Goal: Find specific page/section: Find specific page/section

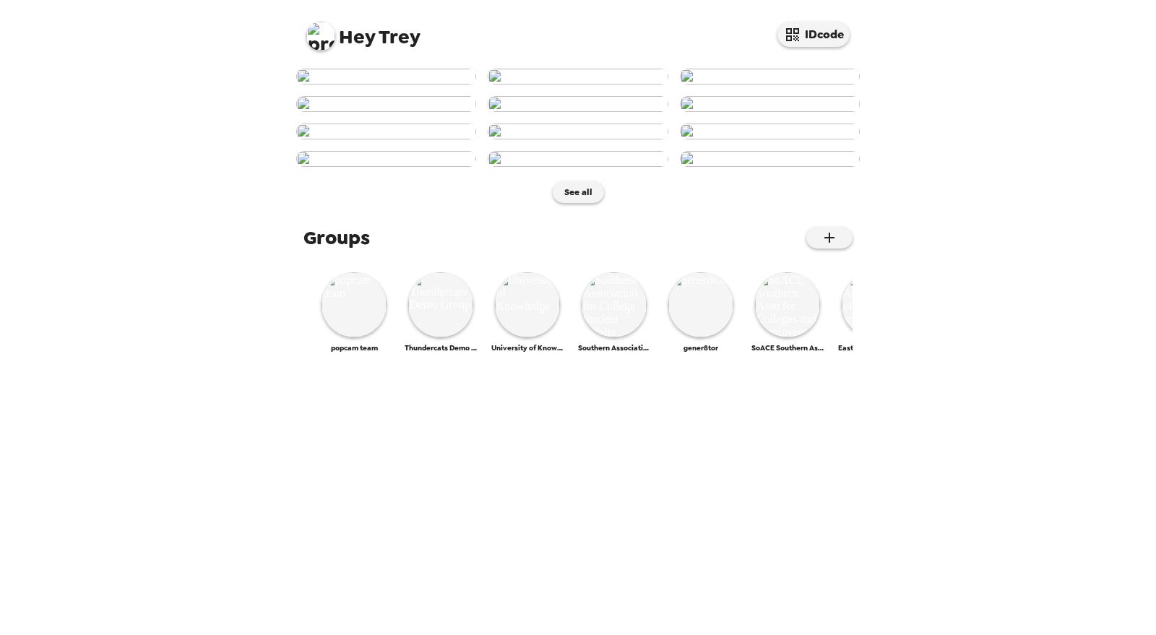
click at [320, 34] on img at bounding box center [320, 36] width 29 height 29
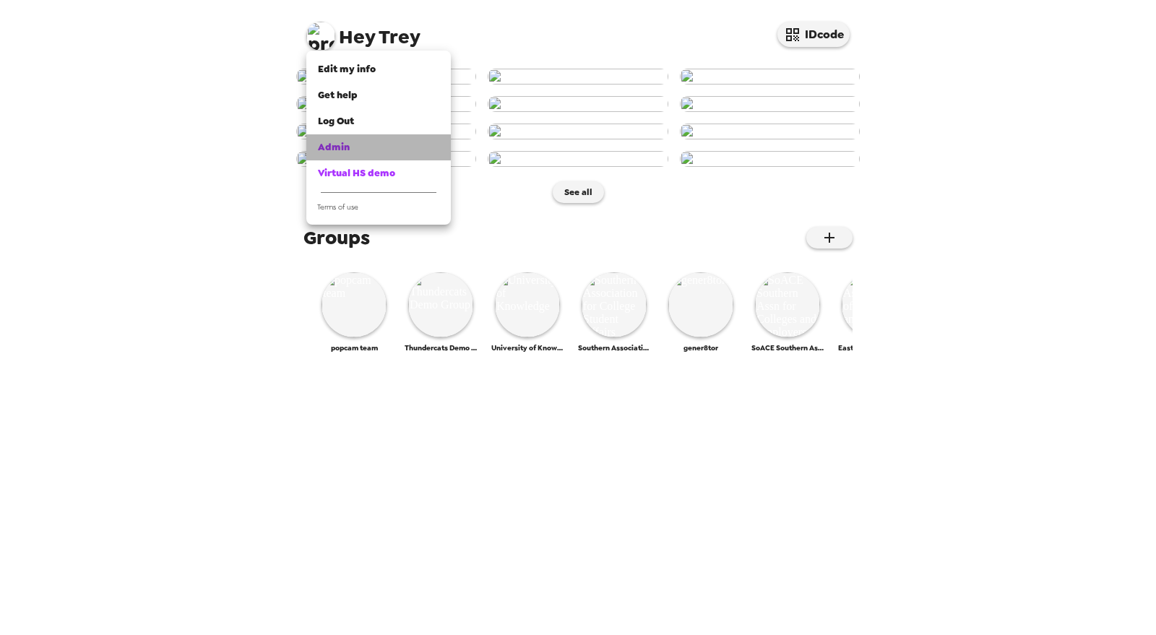
click at [363, 148] on div "Admin" at bounding box center [378, 147] width 121 height 14
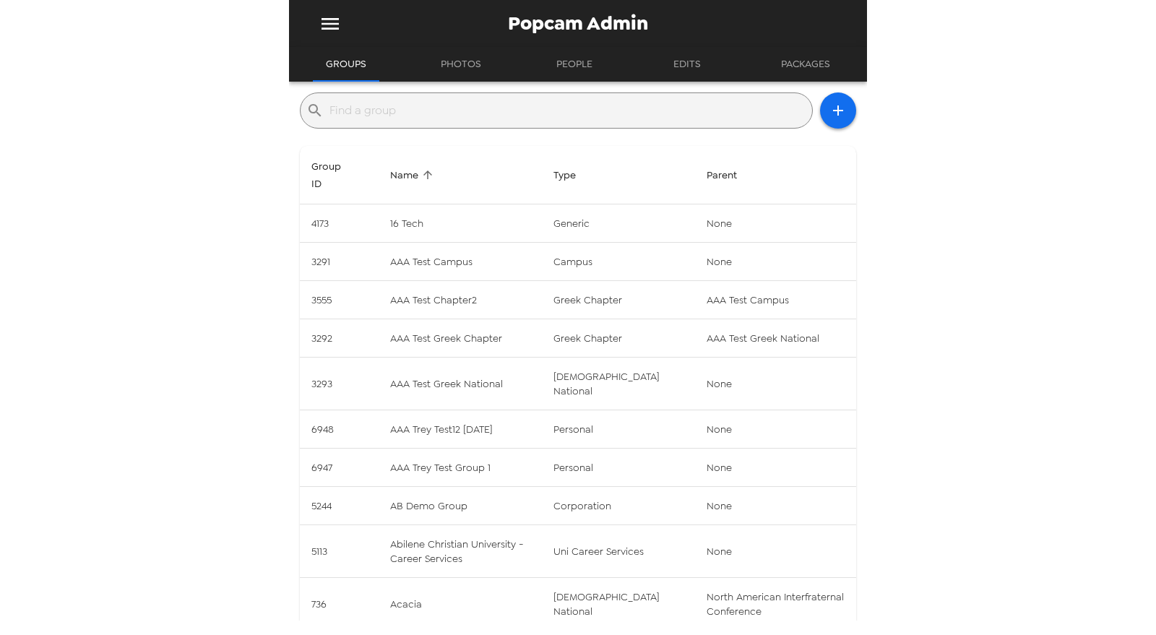
click at [465, 102] on input "text" at bounding box center [568, 110] width 477 height 23
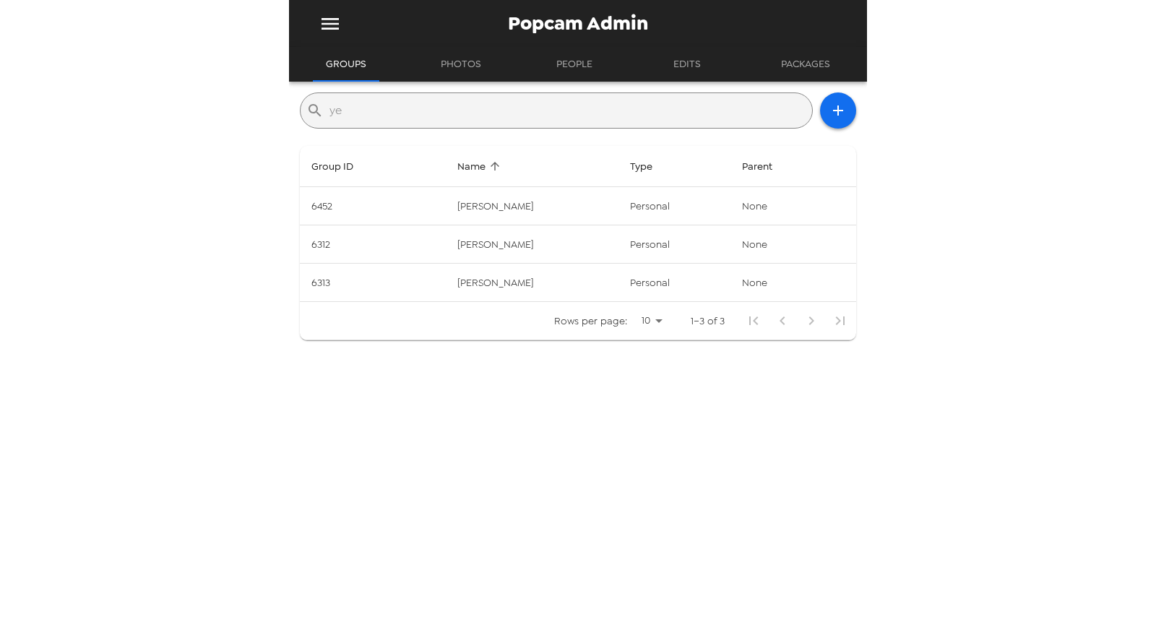
type input "y"
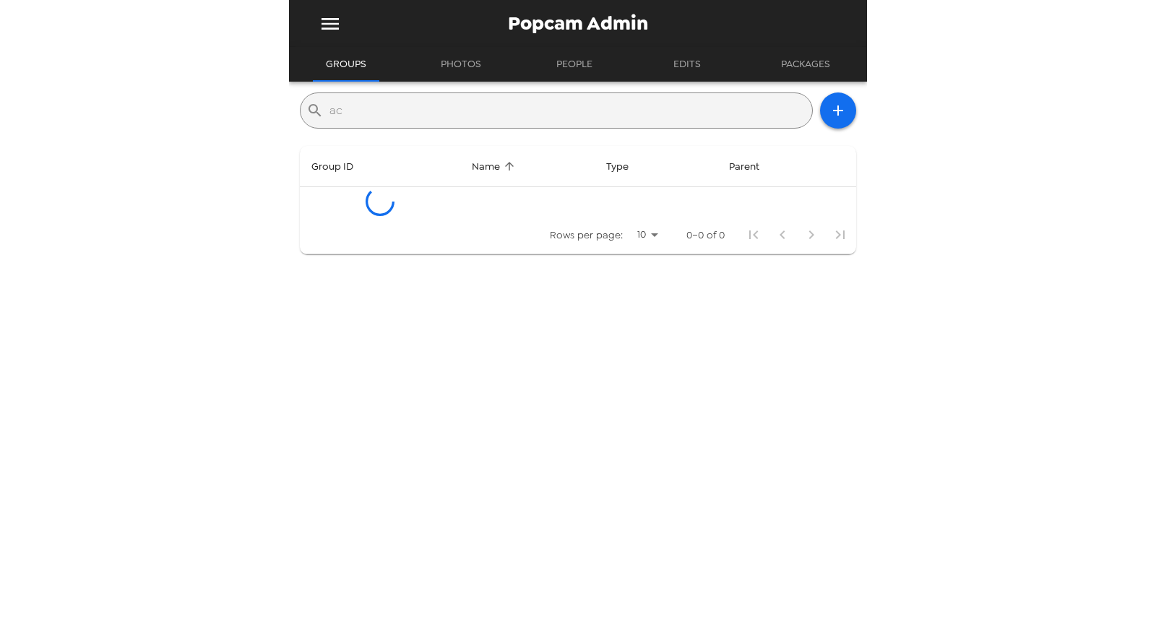
type input "a"
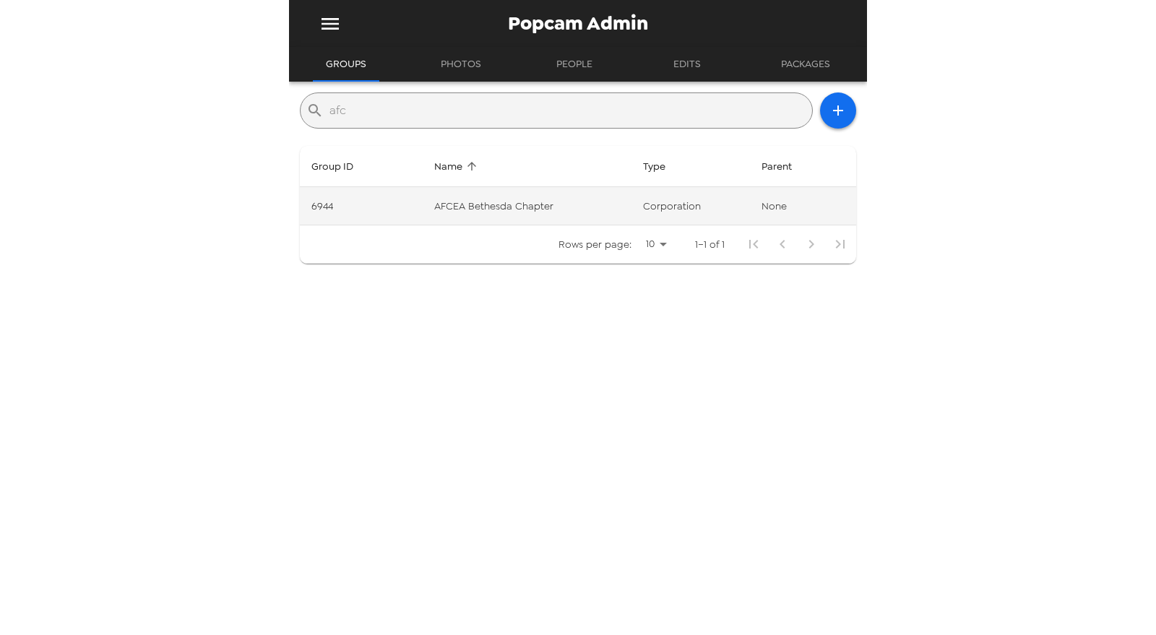
type input "afc"
click at [517, 206] on td "AFCEA Bethesda Chapter" at bounding box center [527, 206] width 209 height 38
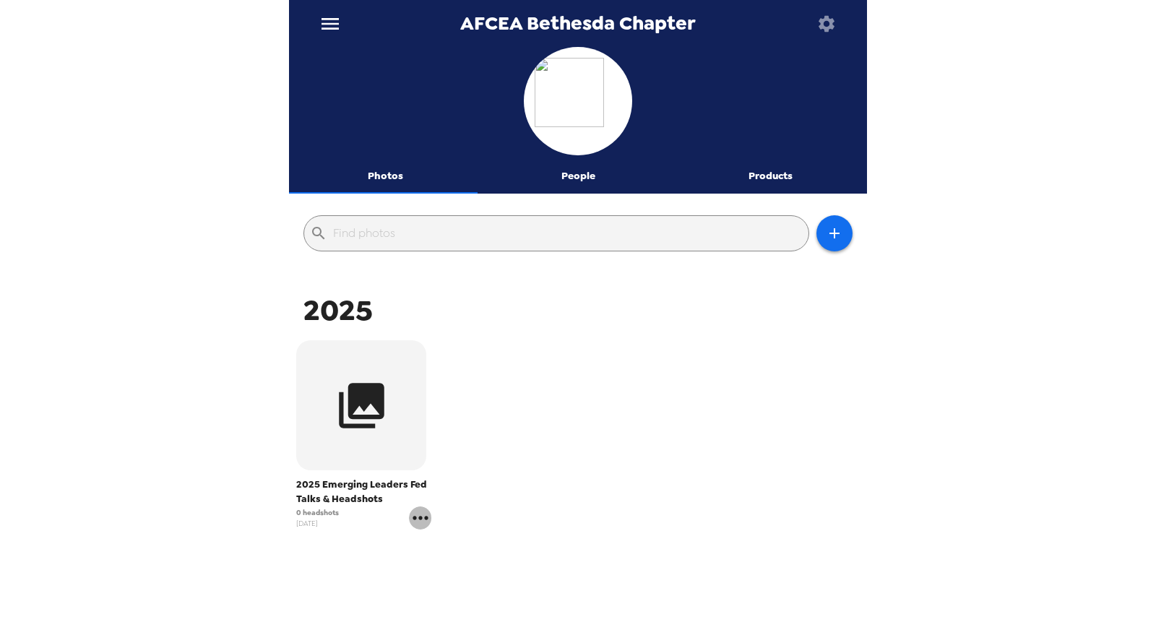
click at [421, 520] on icon "gallery menu" at bounding box center [420, 518] width 23 height 23
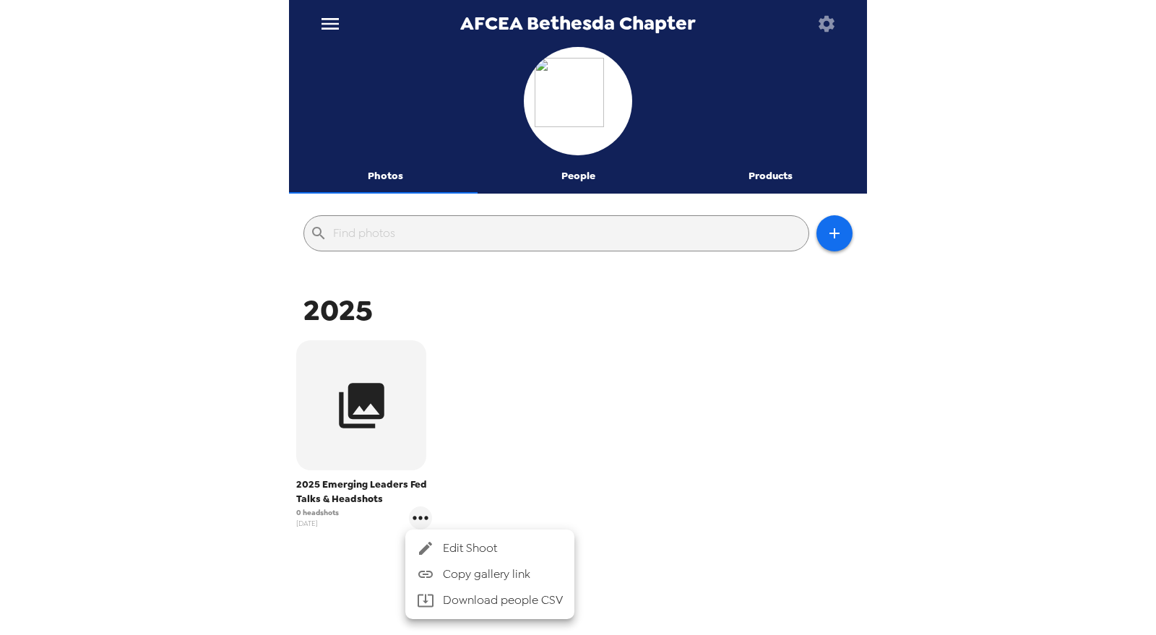
click at [485, 546] on span "Edit Shoot" at bounding box center [503, 548] width 120 height 17
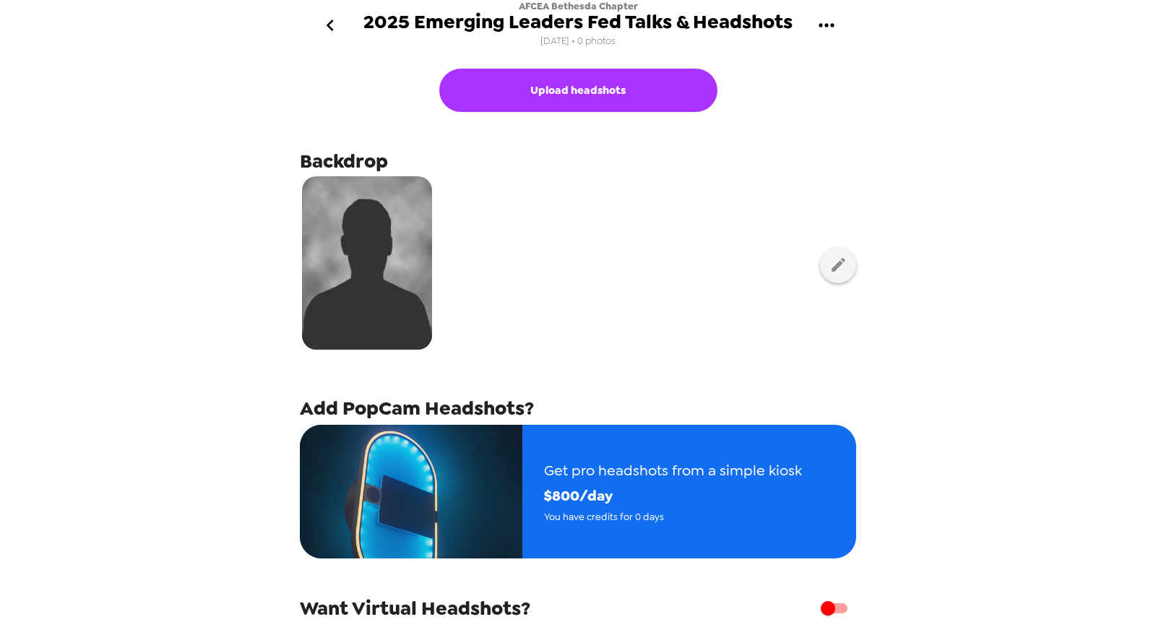
click at [338, 22] on icon "go back" at bounding box center [330, 25] width 23 height 23
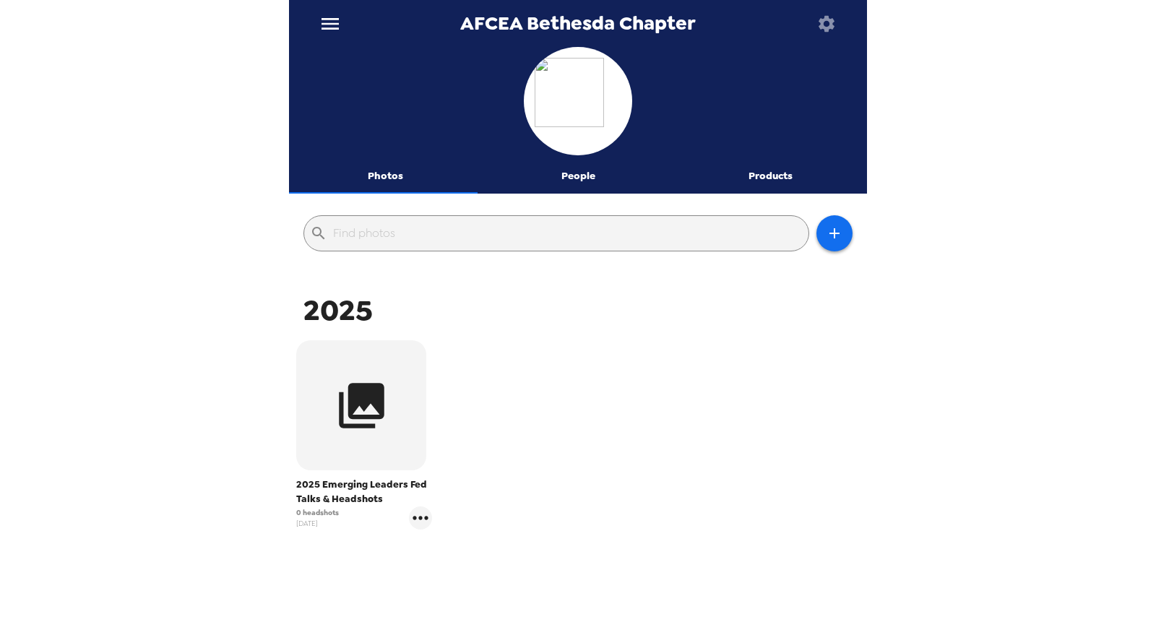
click at [578, 168] on button "People" at bounding box center [578, 176] width 193 height 35
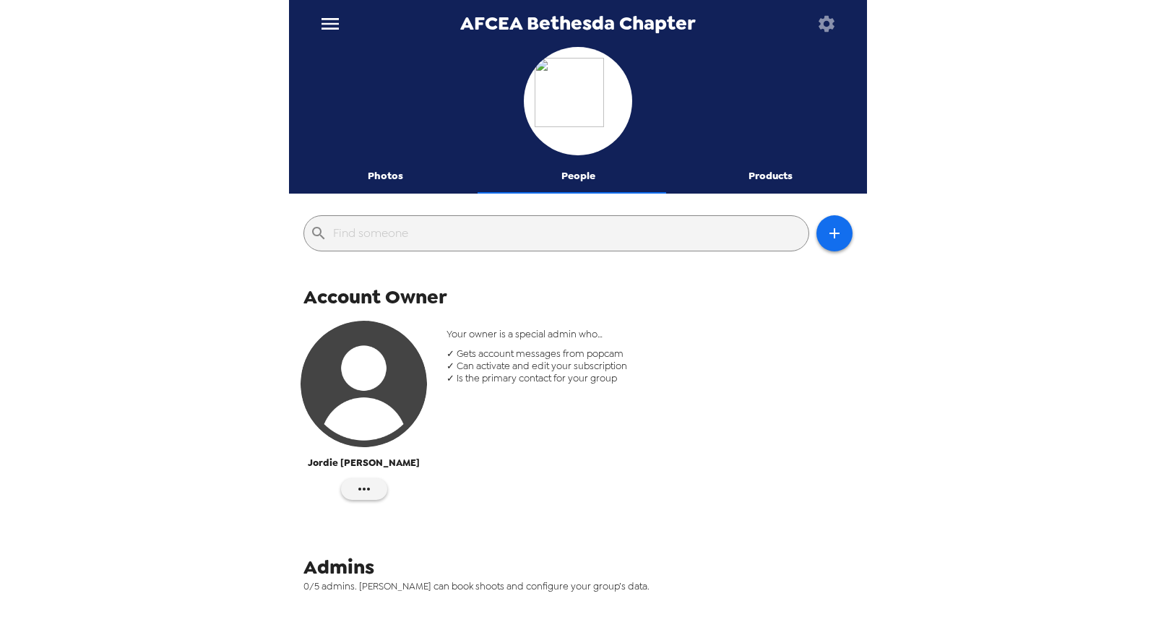
click at [337, 29] on icon "menu" at bounding box center [330, 24] width 17 height 12
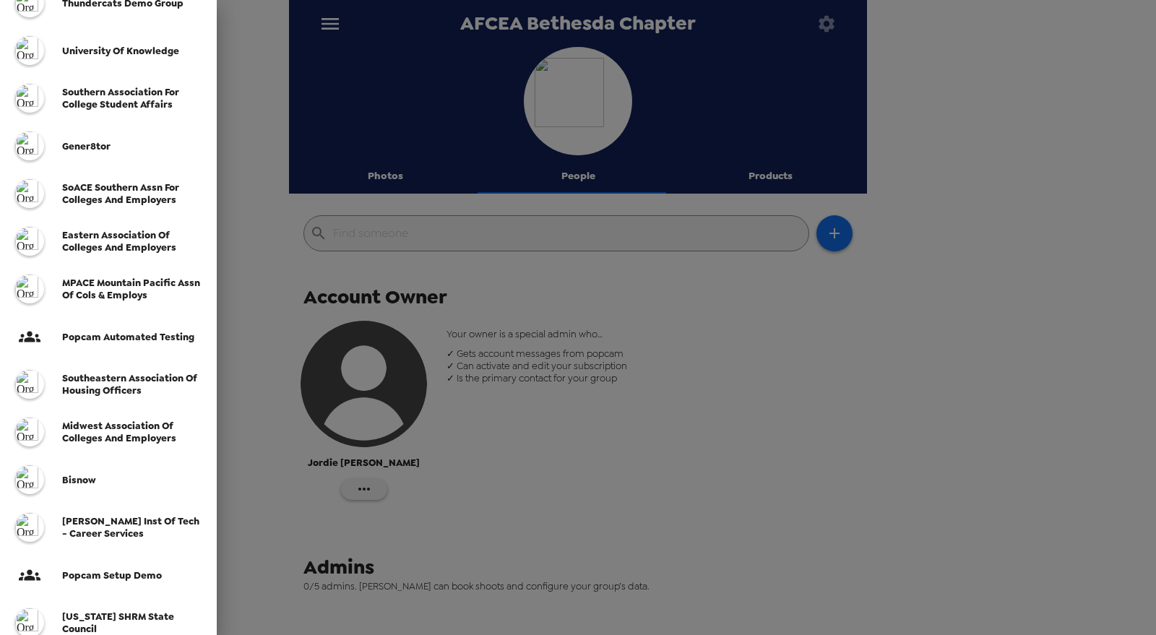
scroll to position [382, 0]
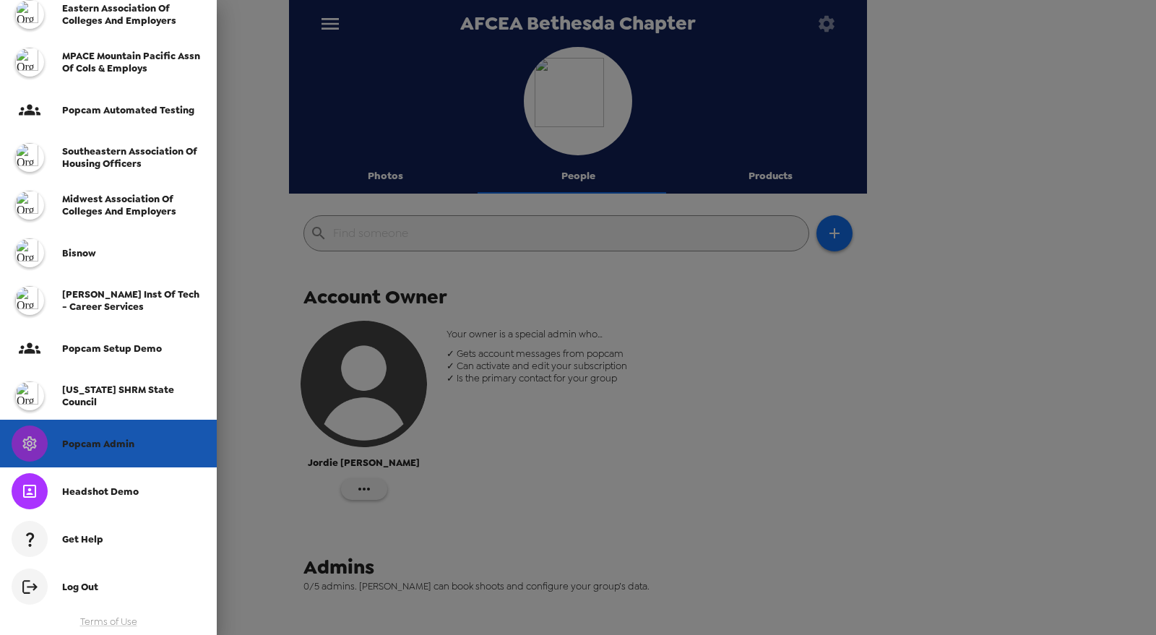
drag, startPoint x: 108, startPoint y: 450, endPoint x: 258, endPoint y: 369, distance: 170.7
click at [110, 448] on div "Popcam Admin" at bounding box center [133, 444] width 143 height 12
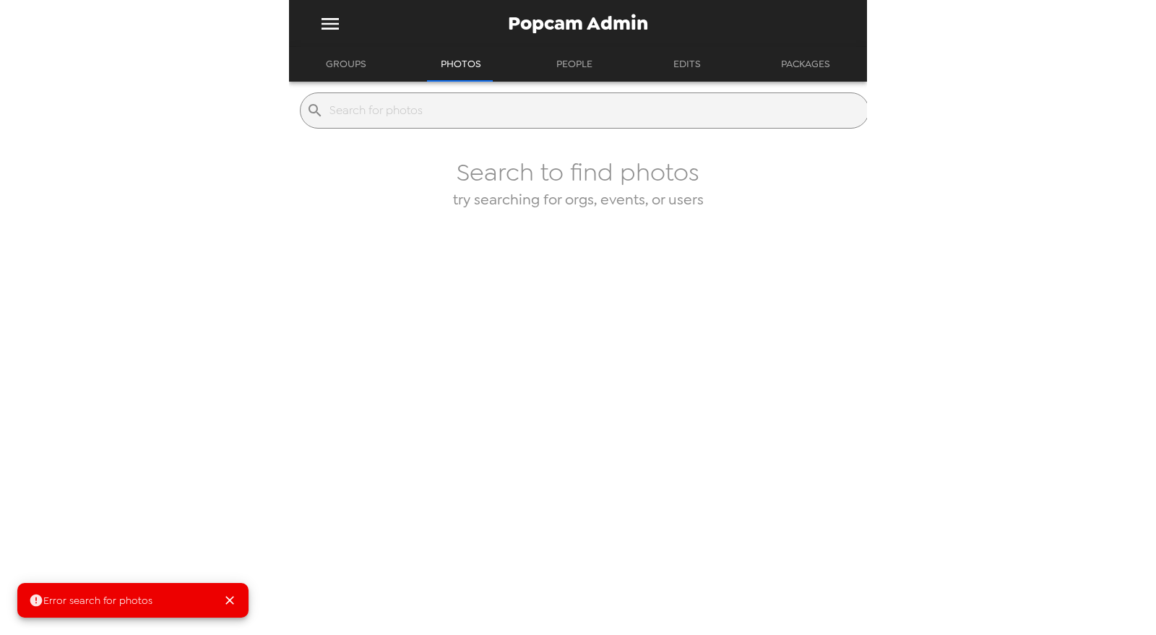
click at [464, 113] on input "text" at bounding box center [596, 110] width 533 height 23
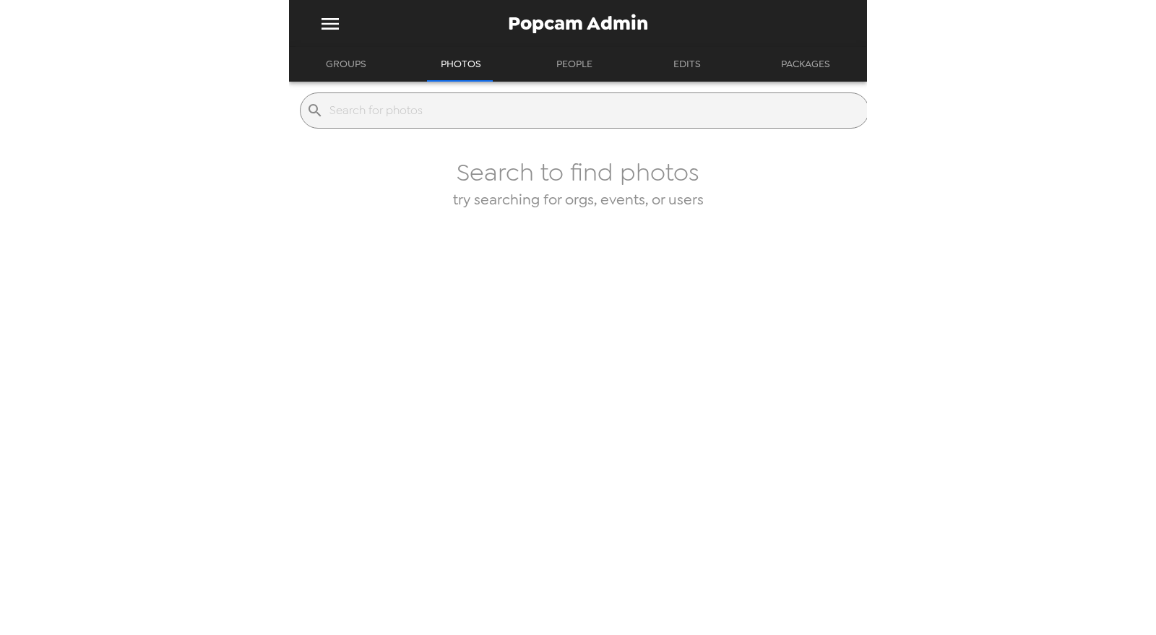
click at [369, 73] on button "Groups" at bounding box center [346, 64] width 66 height 35
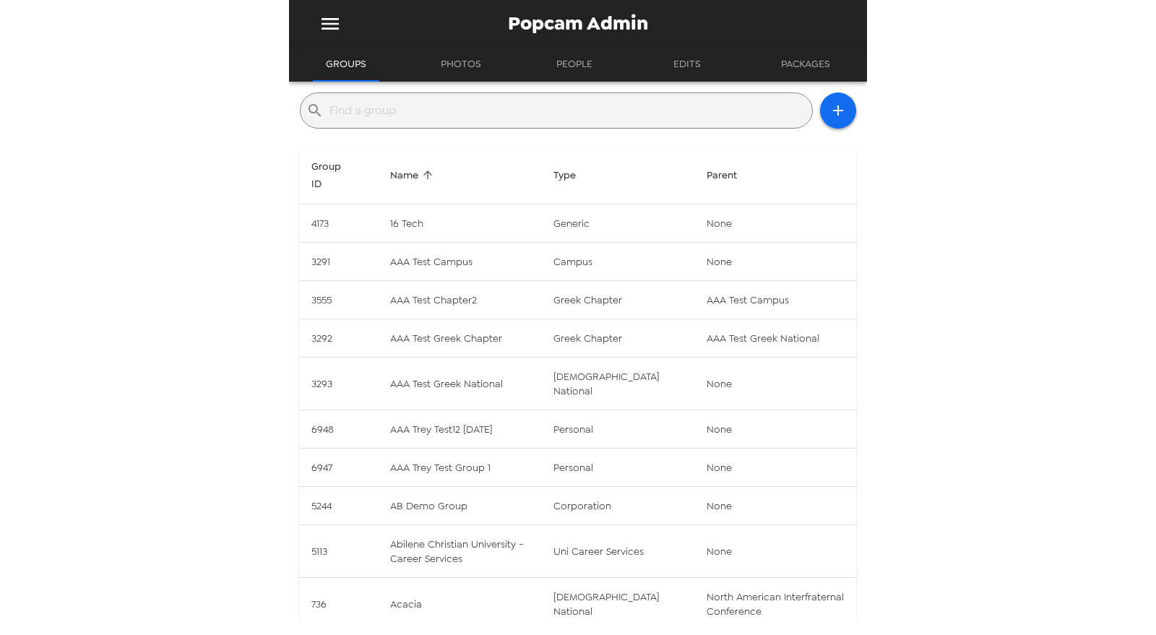
click at [370, 103] on input "text" at bounding box center [568, 110] width 477 height 23
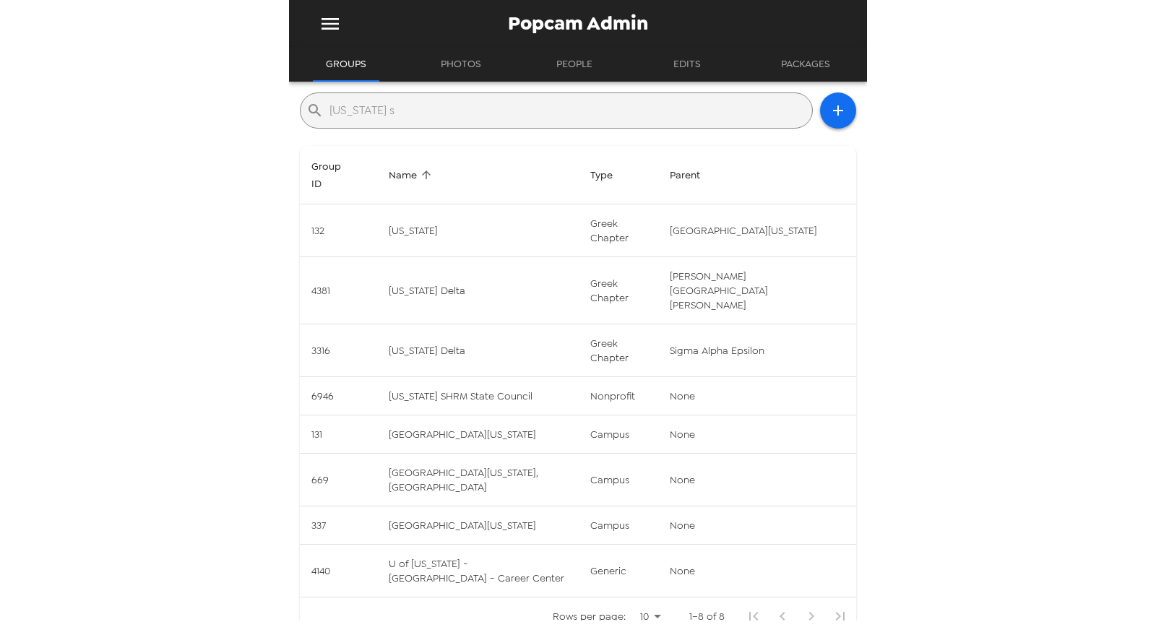
type input "maryland sh"
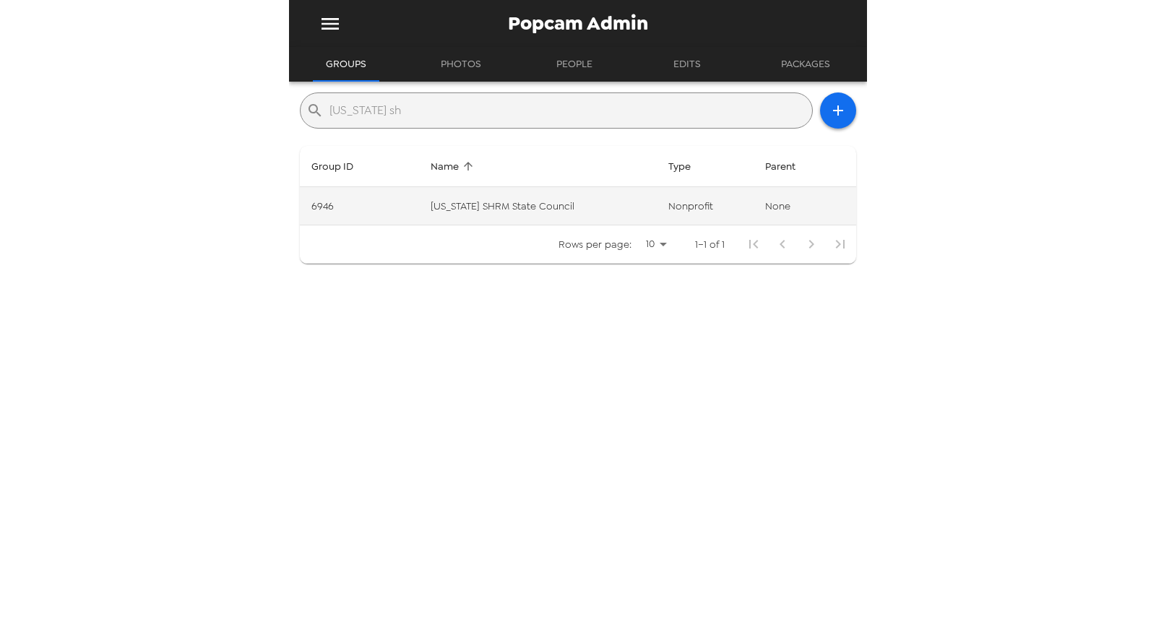
click at [545, 218] on td "Maryland SHRM State Council" at bounding box center [538, 206] width 238 height 38
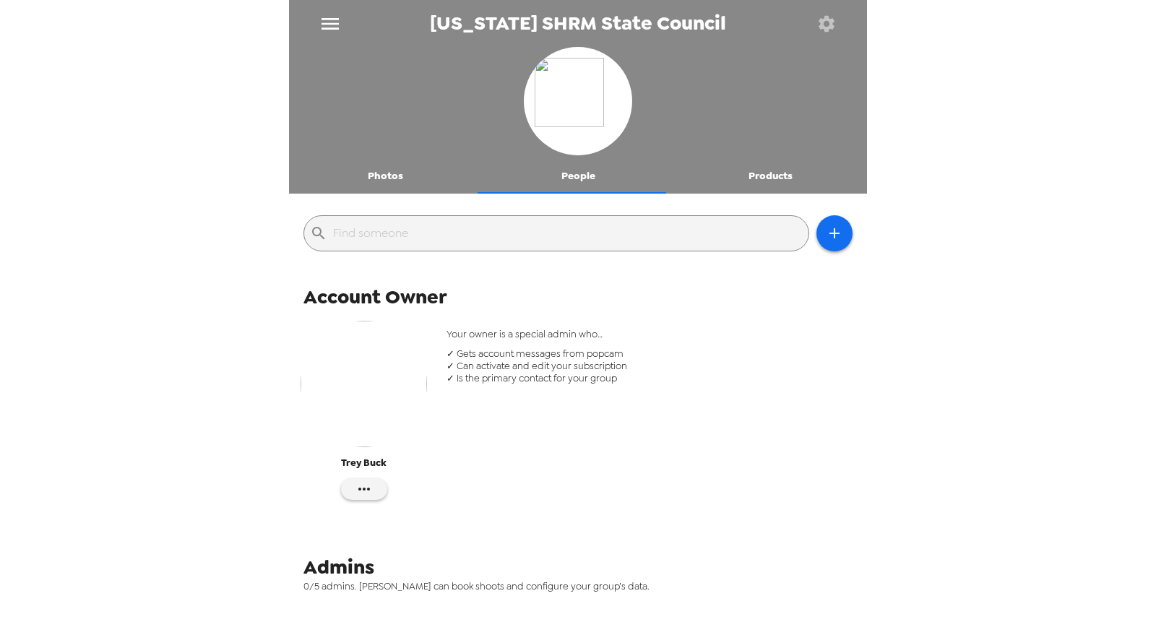
click at [389, 158] on div at bounding box center [578, 103] width 578 height 112
click at [380, 174] on button "Photos" at bounding box center [385, 176] width 193 height 35
